Goal: Find specific page/section: Find specific page/section

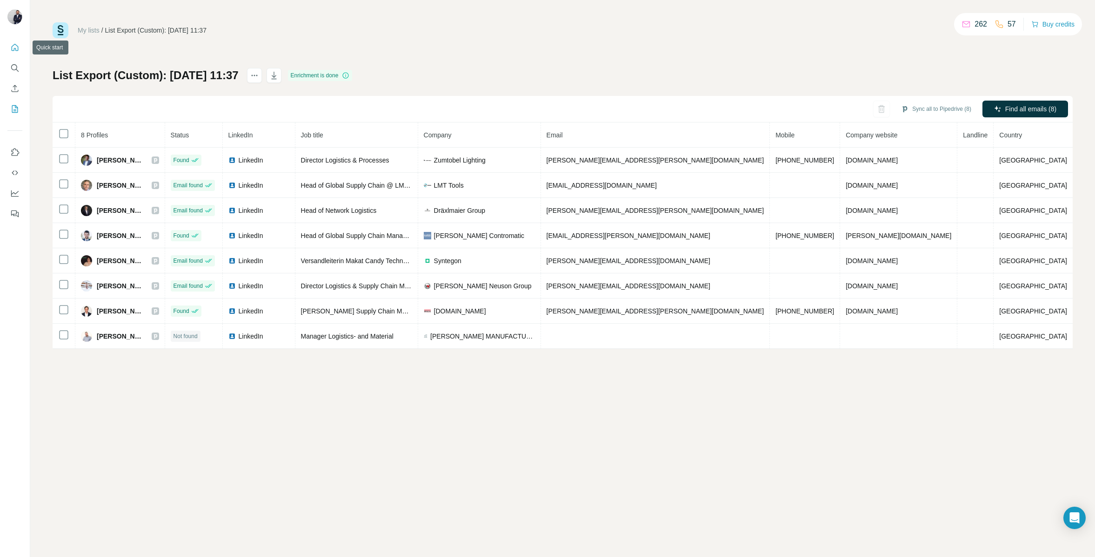
click at [14, 47] on icon "Quick start" at bounding box center [14, 47] width 9 height 9
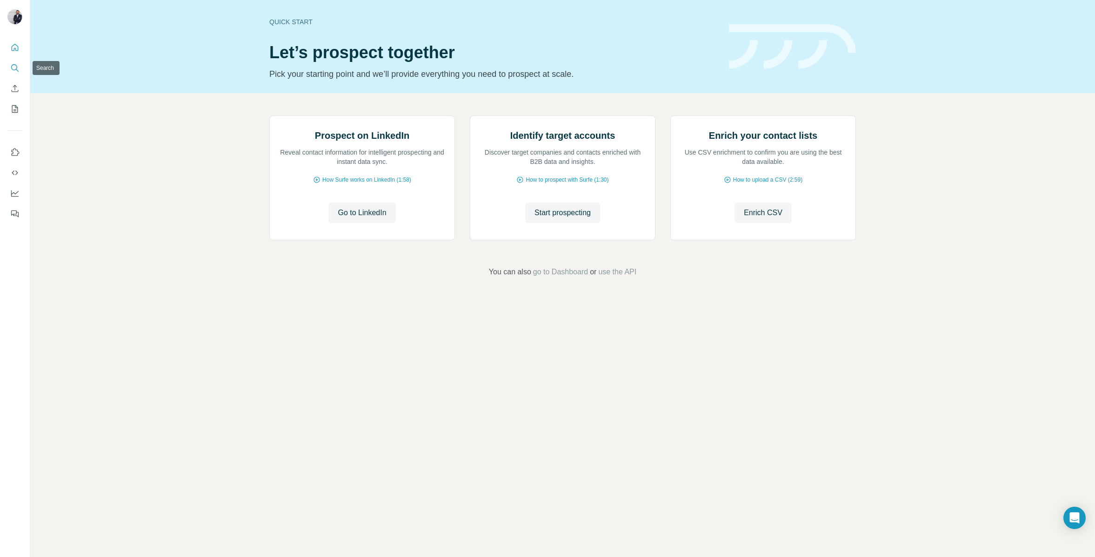
click at [14, 73] on button "Search" at bounding box center [14, 68] width 15 height 17
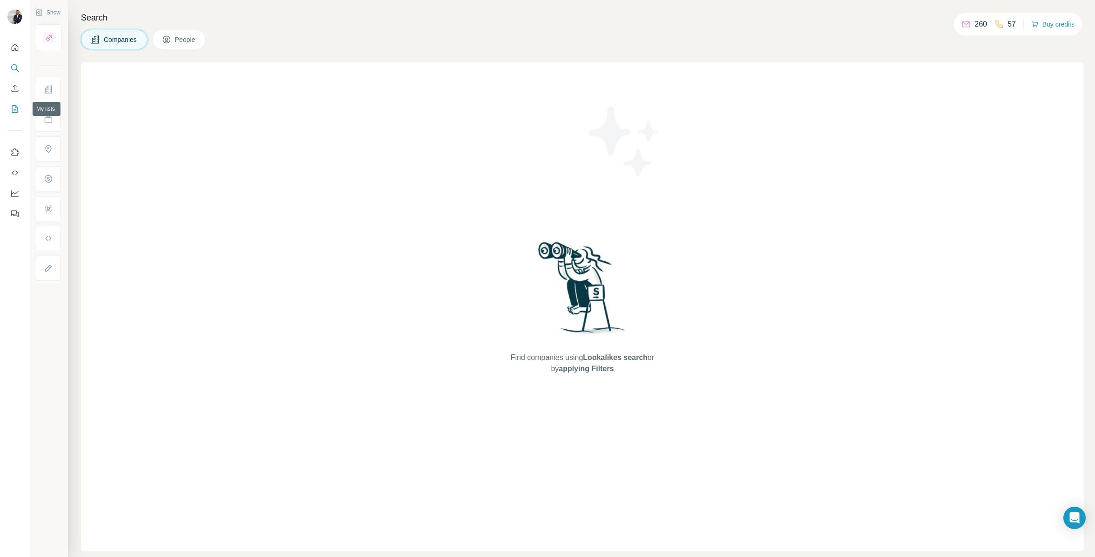
click at [12, 109] on icon "My lists" at bounding box center [15, 108] width 6 height 7
